Goal: Information Seeking & Learning: Learn about a topic

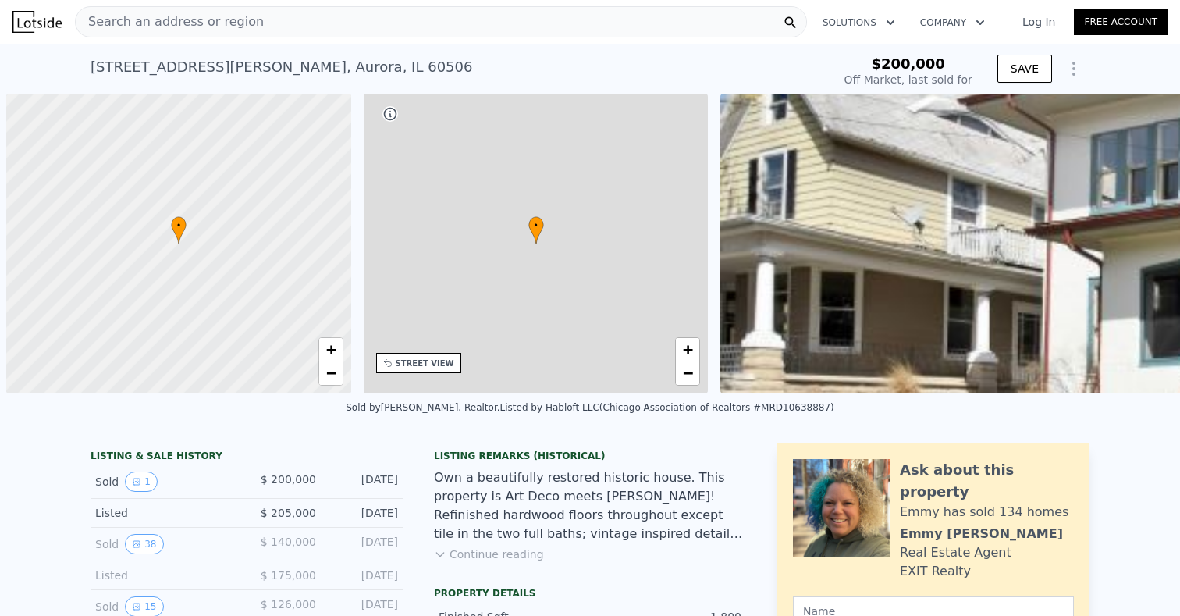
scroll to position [0, 6]
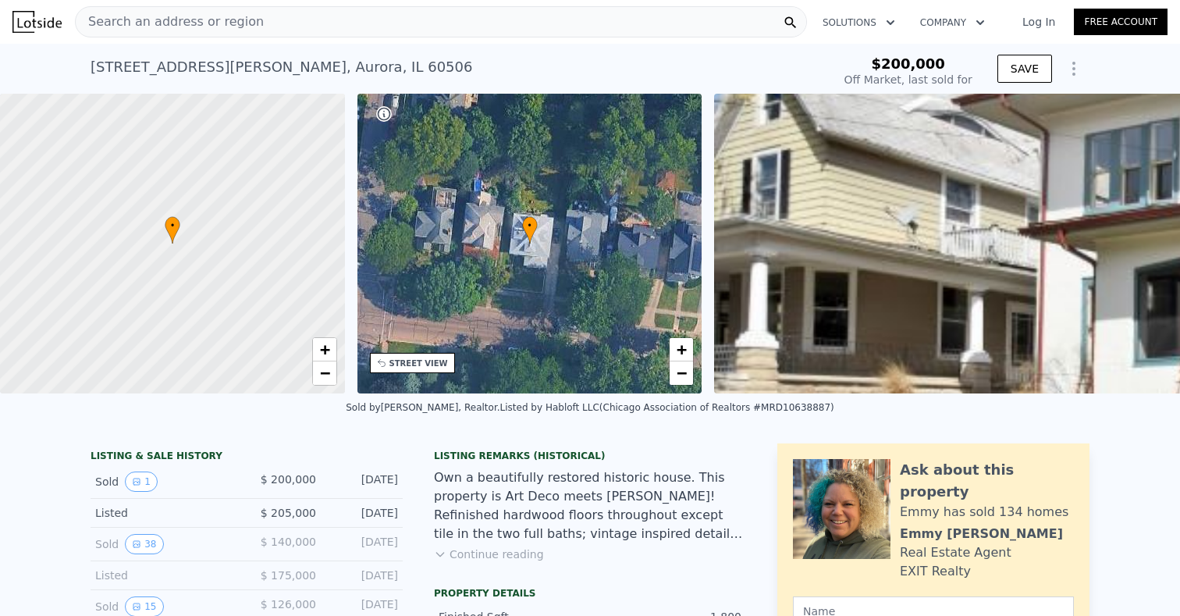
type input "-$ 216,366"
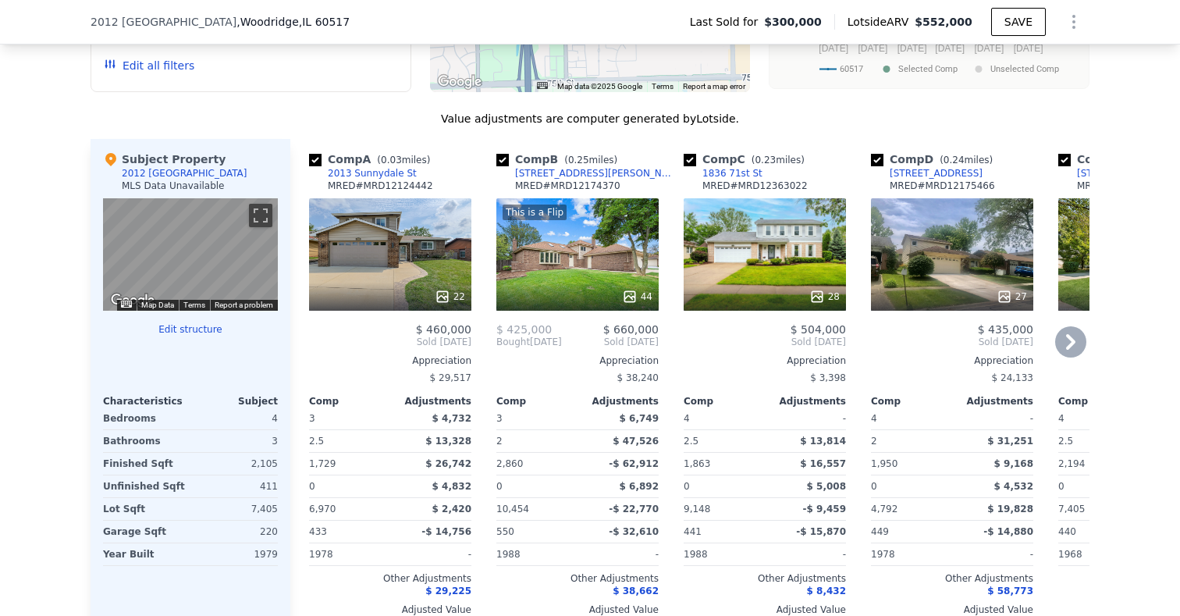
scroll to position [1527, 0]
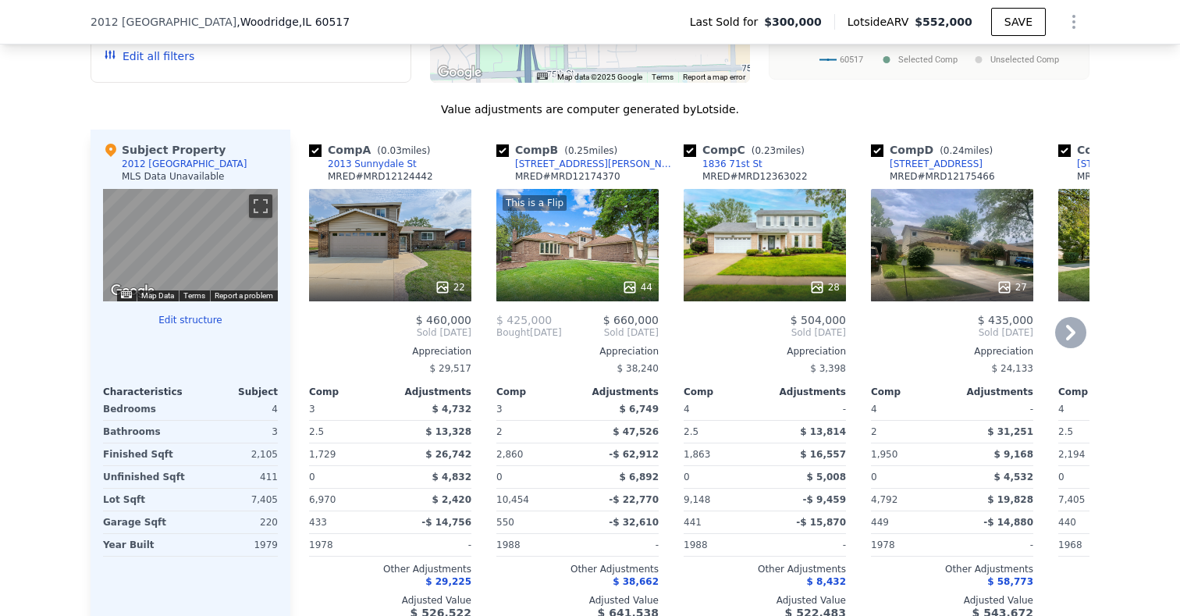
click at [1078, 333] on icon at bounding box center [1070, 332] width 31 height 31
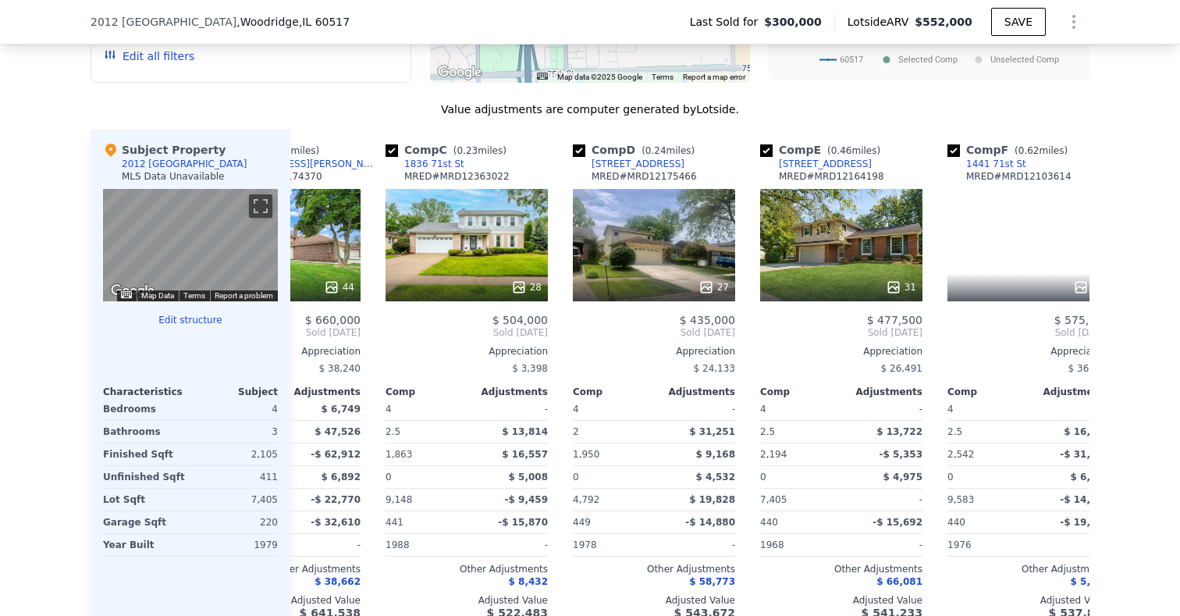
scroll to position [0, 374]
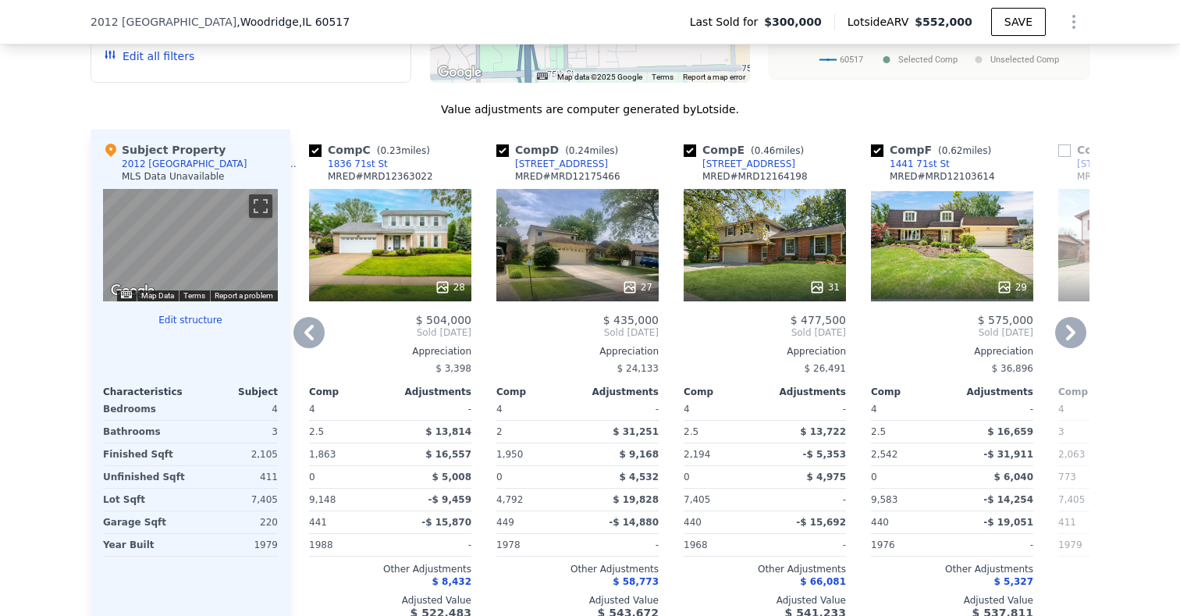
click at [1078, 333] on icon at bounding box center [1070, 332] width 31 height 31
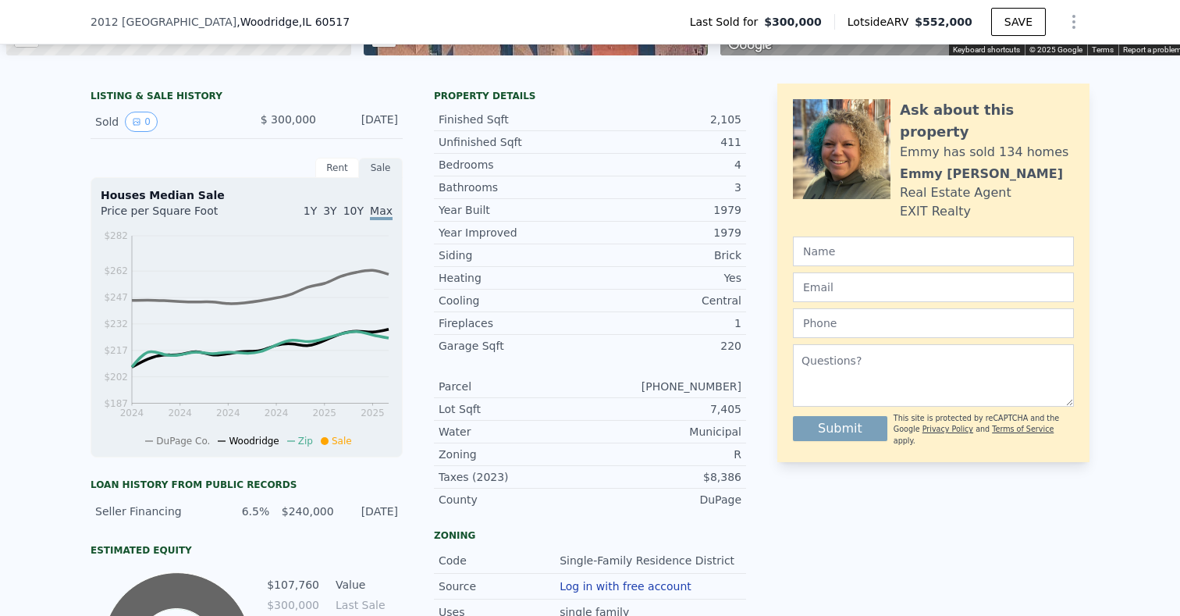
scroll to position [331, 0]
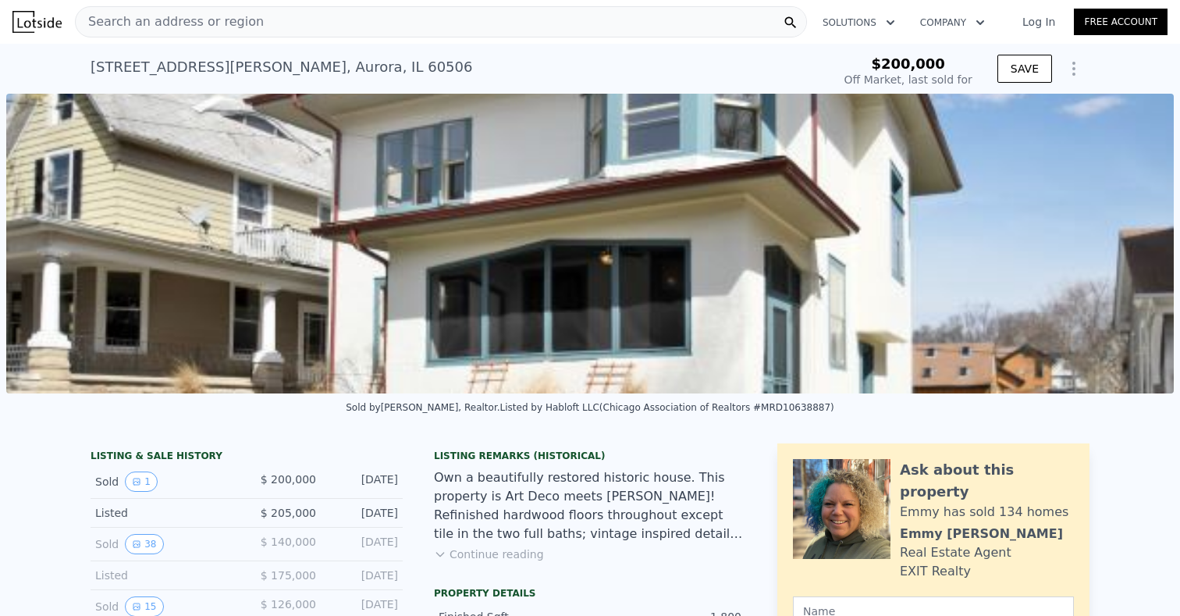
click at [190, 15] on span "Search an address or region" at bounding box center [170, 21] width 188 height 19
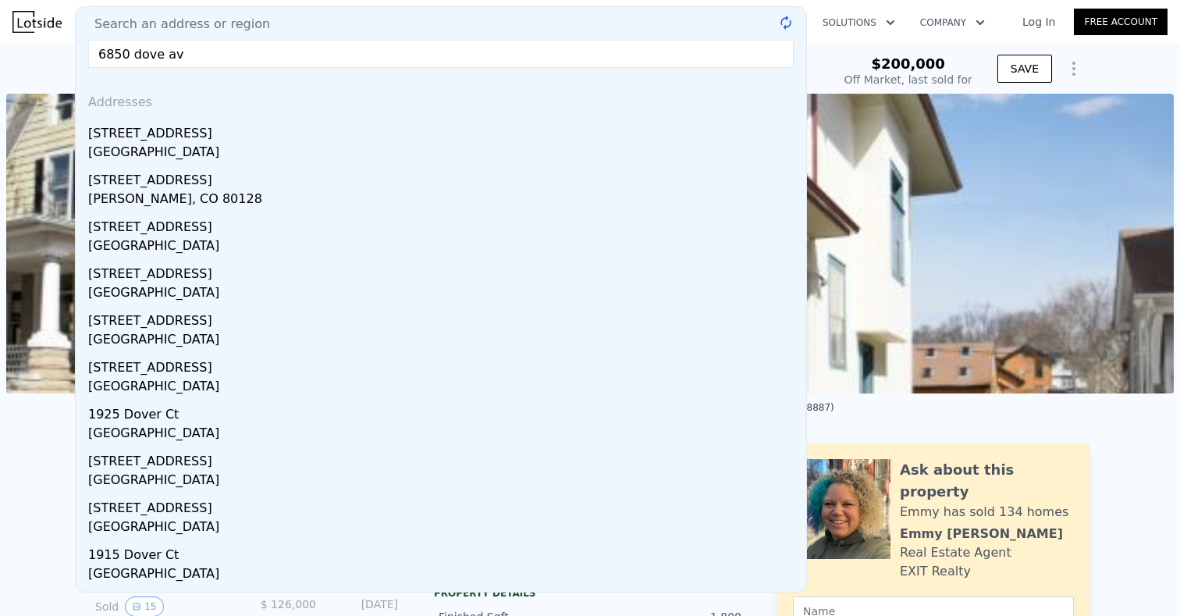
type input "6850 dove ave"
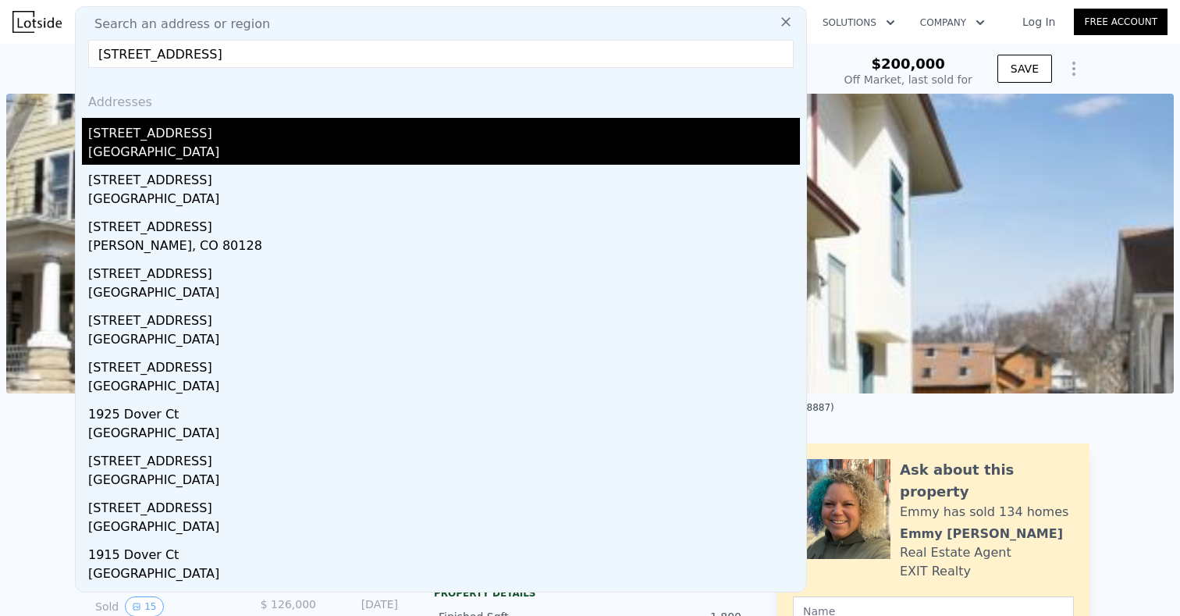
click at [140, 137] on div "6850 Dove Ave" at bounding box center [444, 130] width 712 height 25
